Goal: Transaction & Acquisition: Purchase product/service

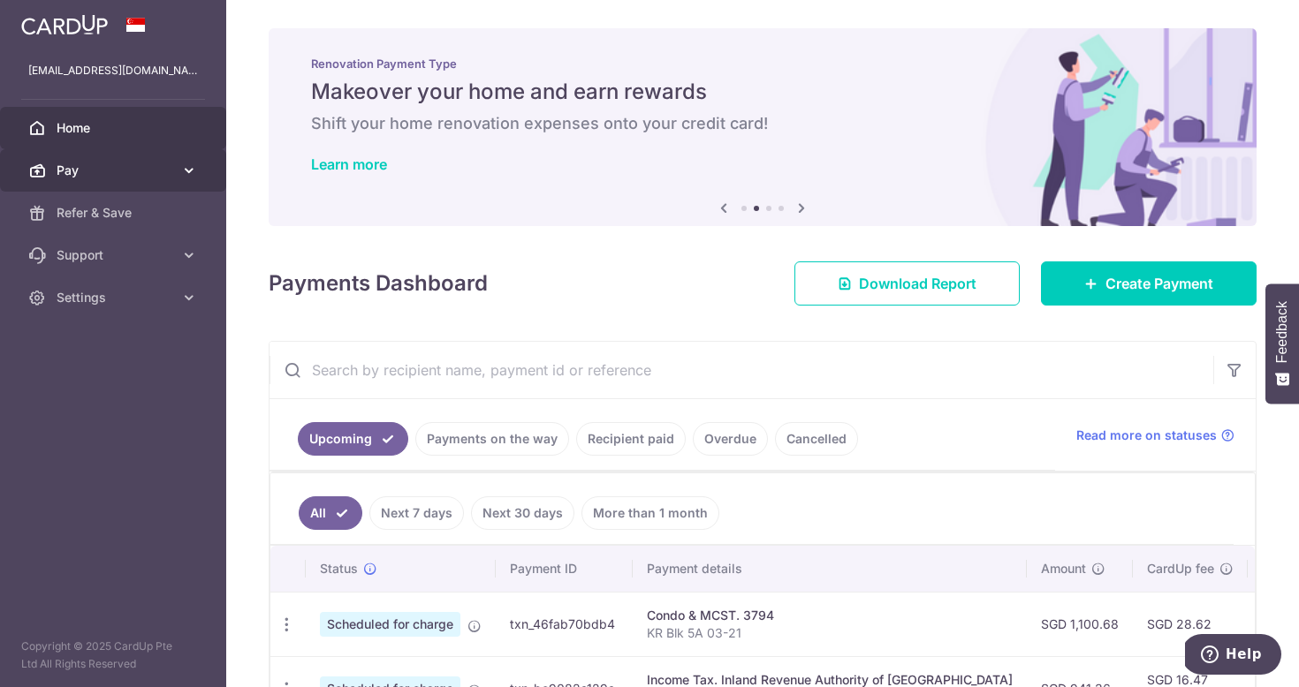
click at [149, 167] on span "Pay" at bounding box center [115, 171] width 117 height 18
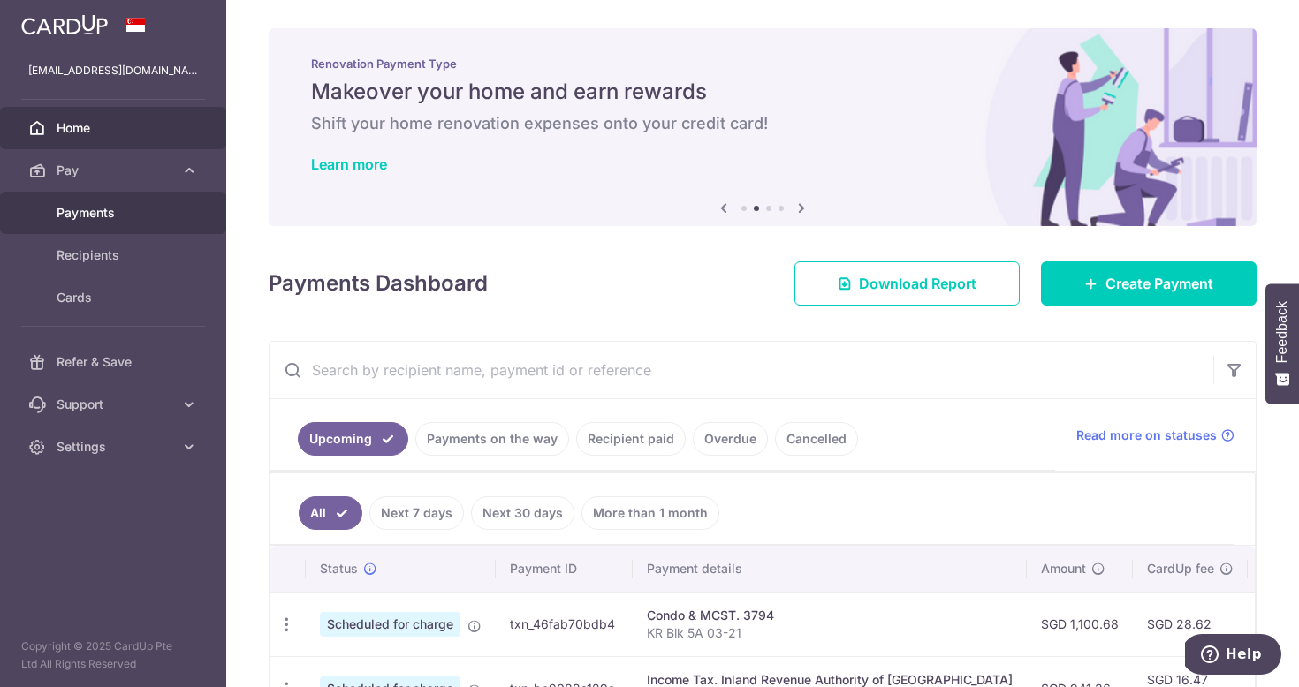
click at [129, 220] on span "Payments" at bounding box center [115, 213] width 117 height 18
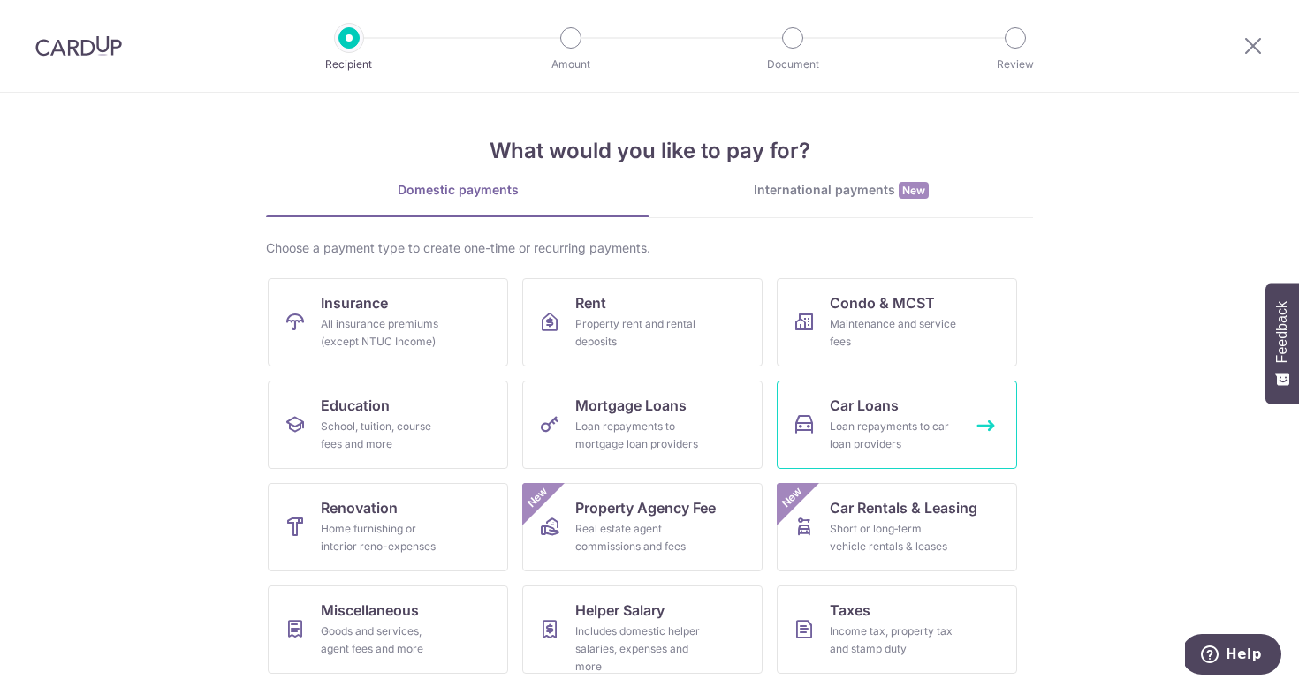
click at [888, 423] on div "Loan repayments to car loan providers" at bounding box center [893, 435] width 127 height 35
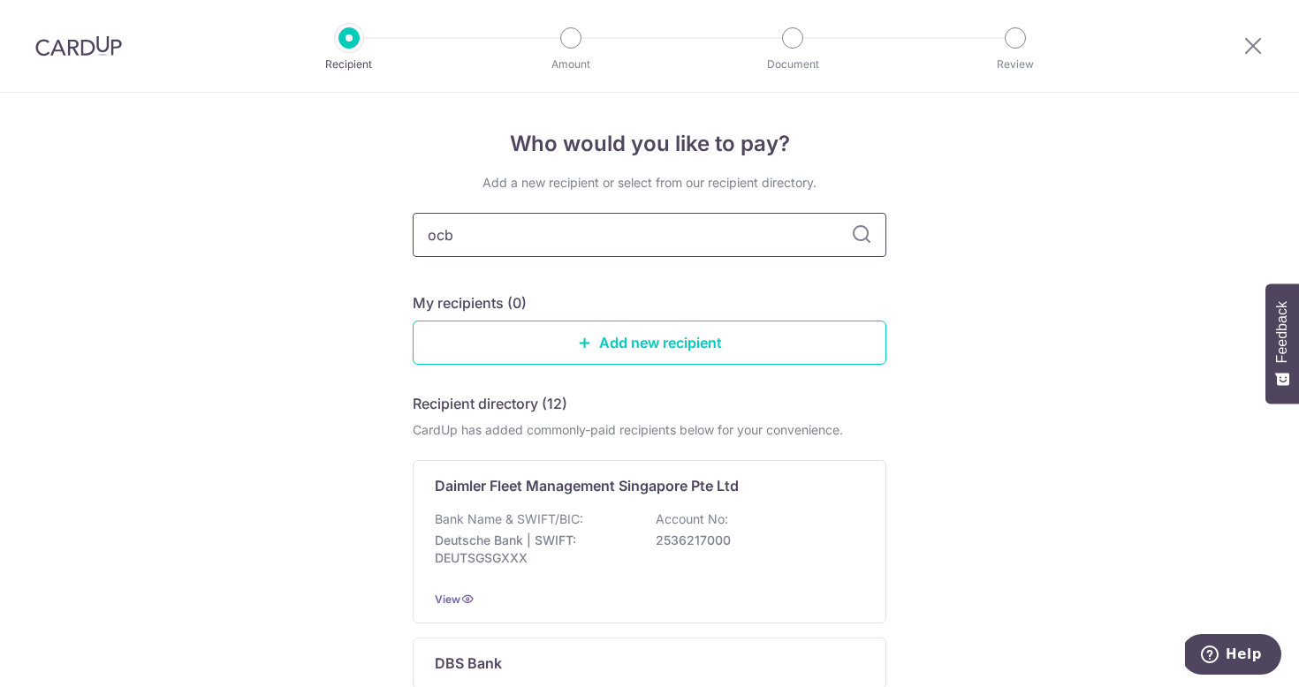
type input "ocbc"
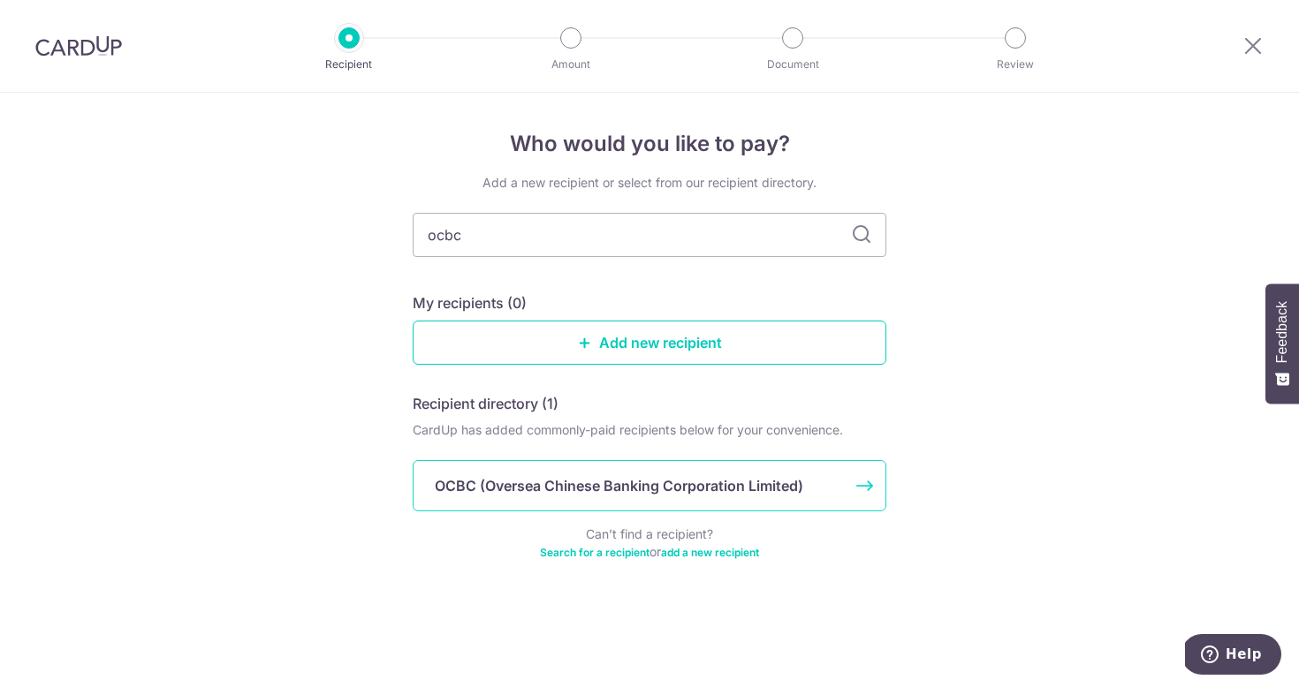
click at [734, 474] on div "OCBC (Oversea Chinese Banking Corporation Limited)" at bounding box center [650, 485] width 474 height 51
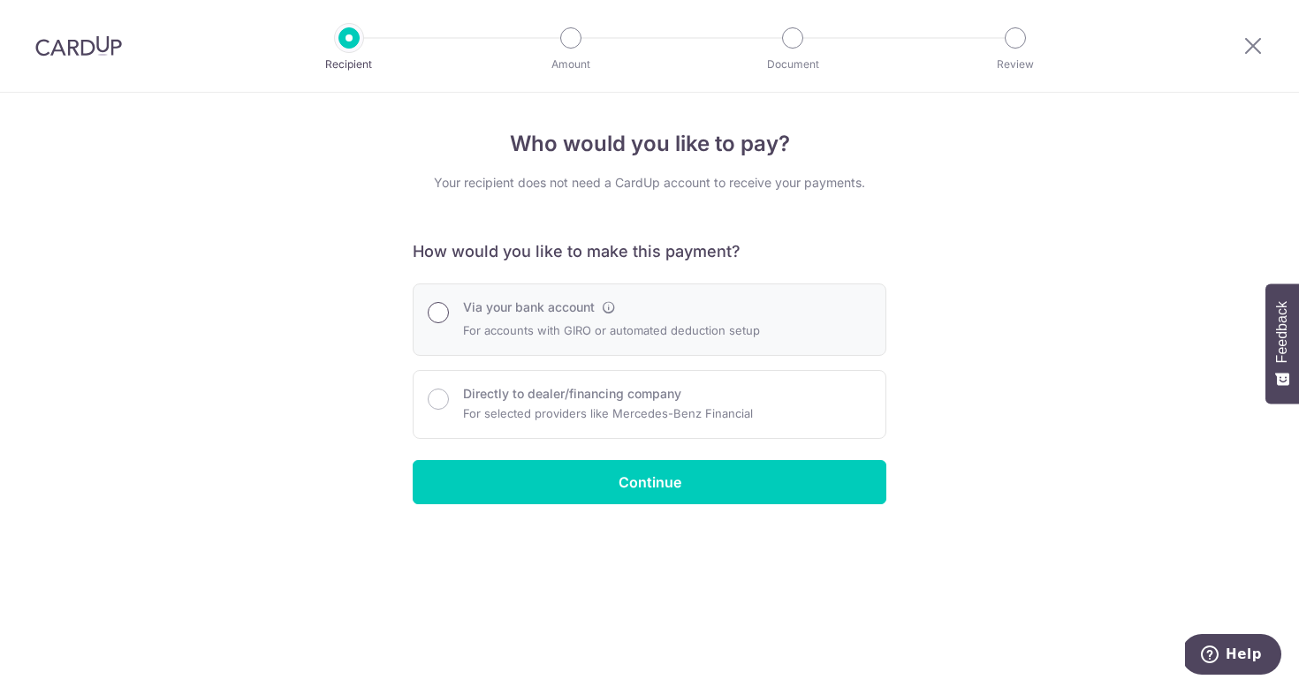
click at [441, 314] on input "Via your bank account" at bounding box center [438, 312] width 21 height 21
radio input "true"
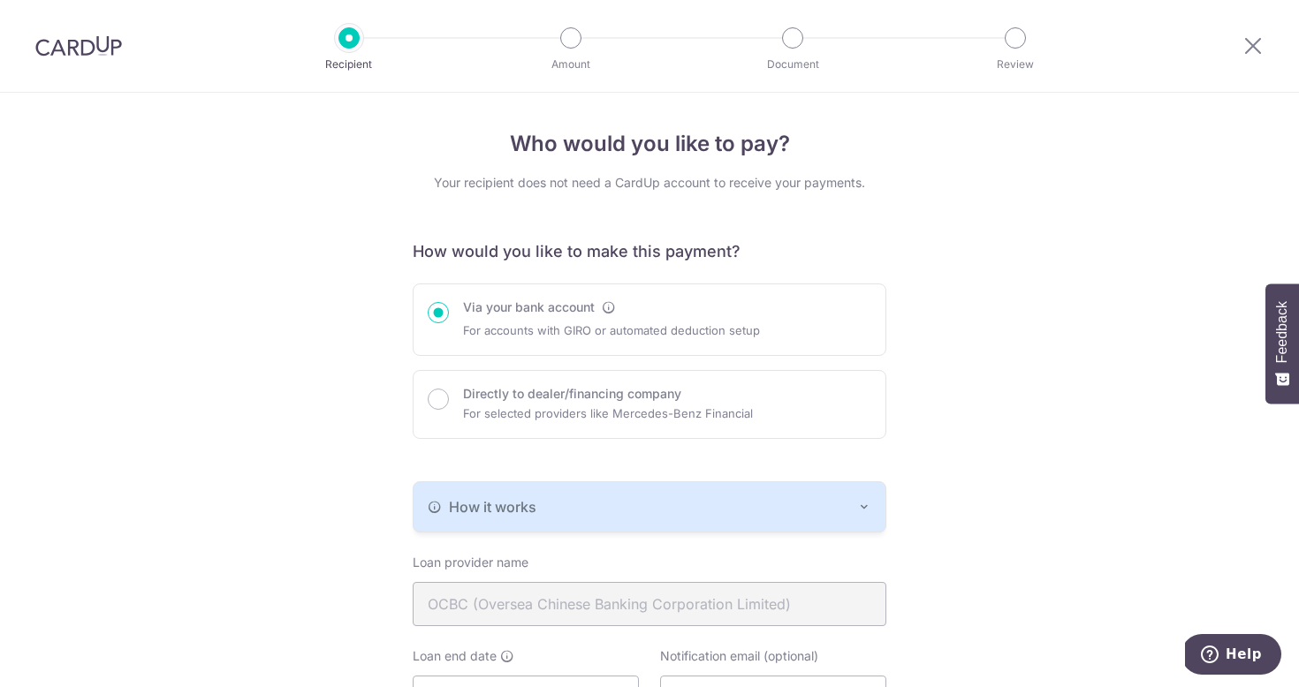
scroll to position [201, 0]
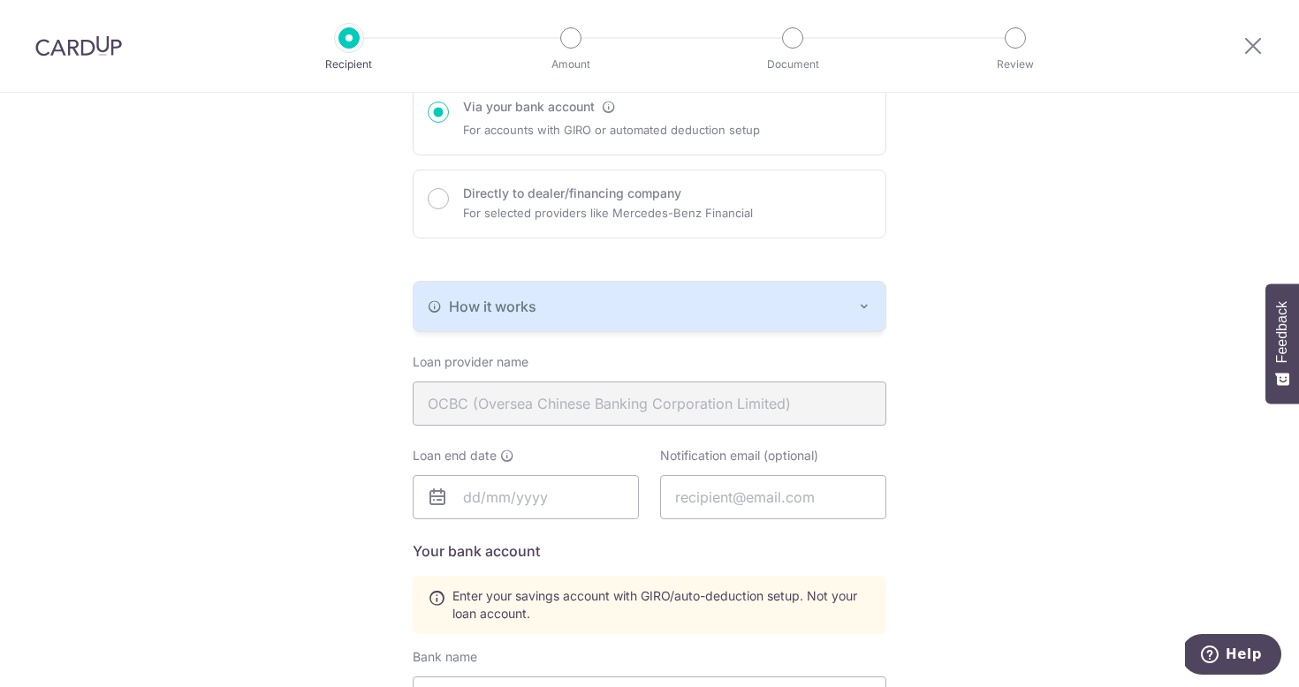
click at [596, 306] on div "How it works" at bounding box center [650, 306] width 444 height 21
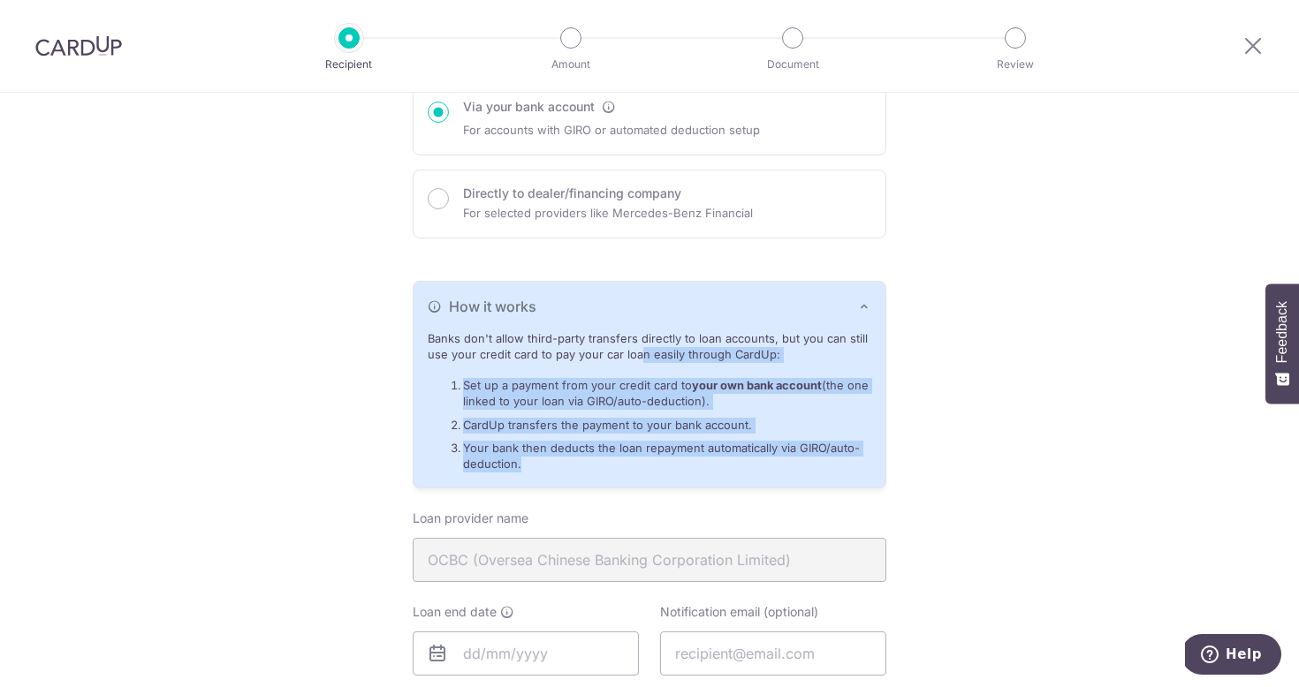
drag, startPoint x: 584, startPoint y: 355, endPoint x: 708, endPoint y: 476, distance: 173.1
click at [708, 476] on div "Banks don't allow third-party transfers directly to loan accounts, but you can …" at bounding box center [650, 409] width 472 height 156
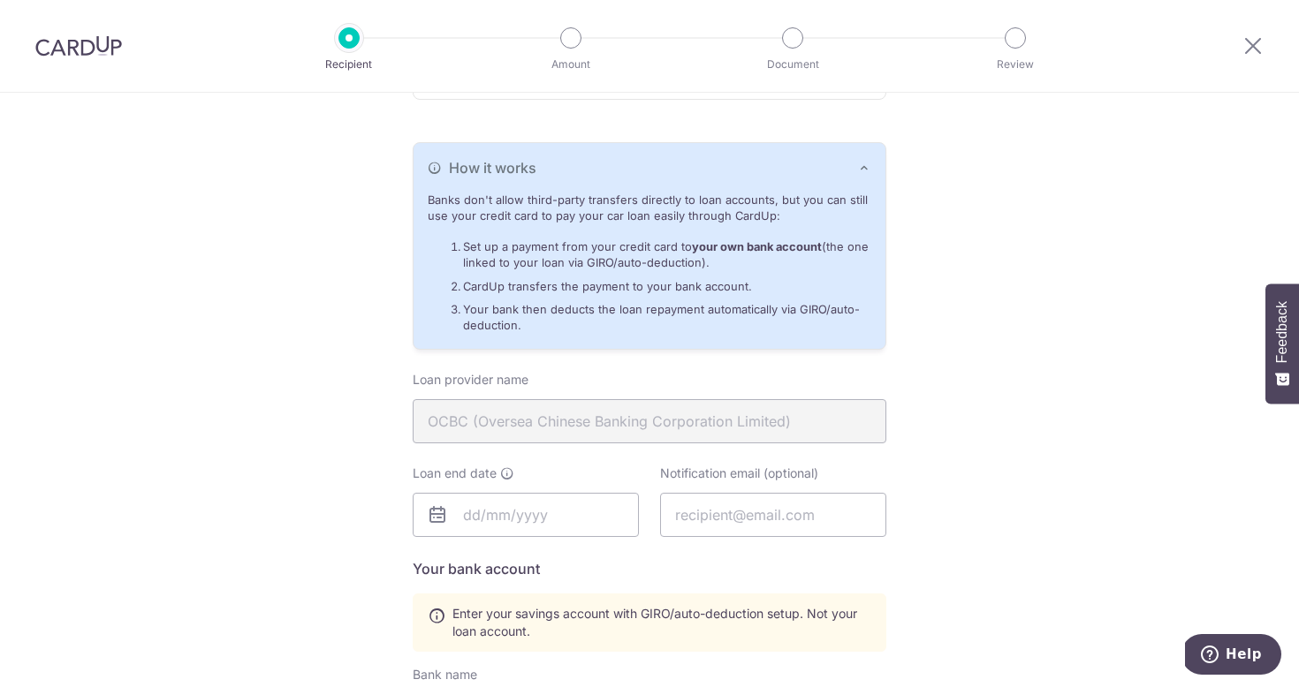
scroll to position [259, 0]
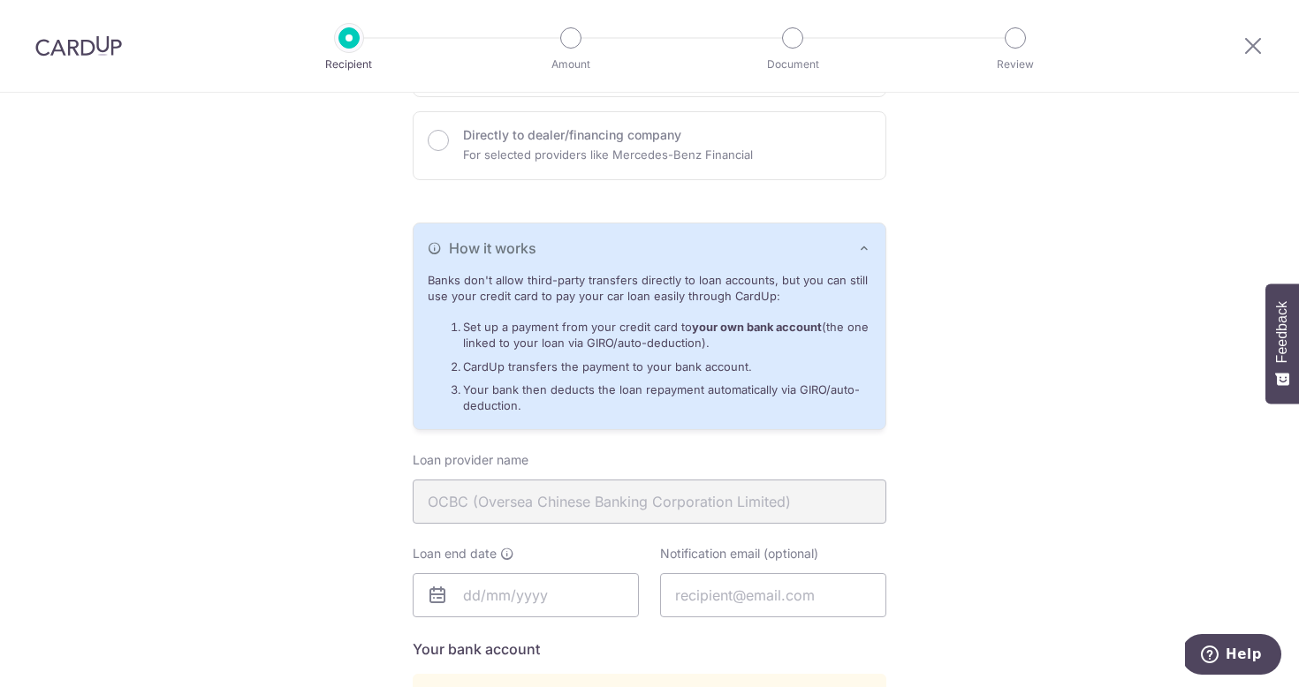
drag, startPoint x: 661, startPoint y: 247, endPoint x: 666, endPoint y: 391, distance: 145.0
click at [666, 391] on div "How it works Banks don't allow third-party transfers directly to loan accounts,…" at bounding box center [650, 327] width 474 height 208
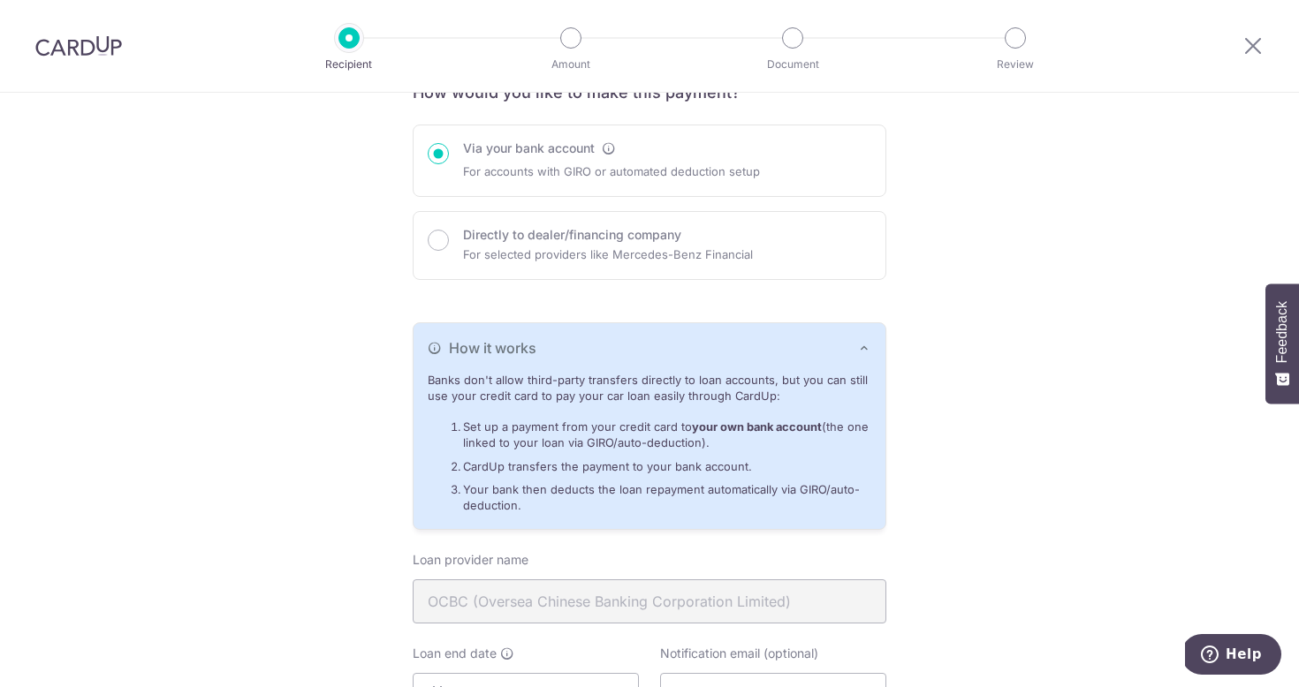
scroll to position [114, 0]
